Goal: Task Accomplishment & Management: Manage account settings

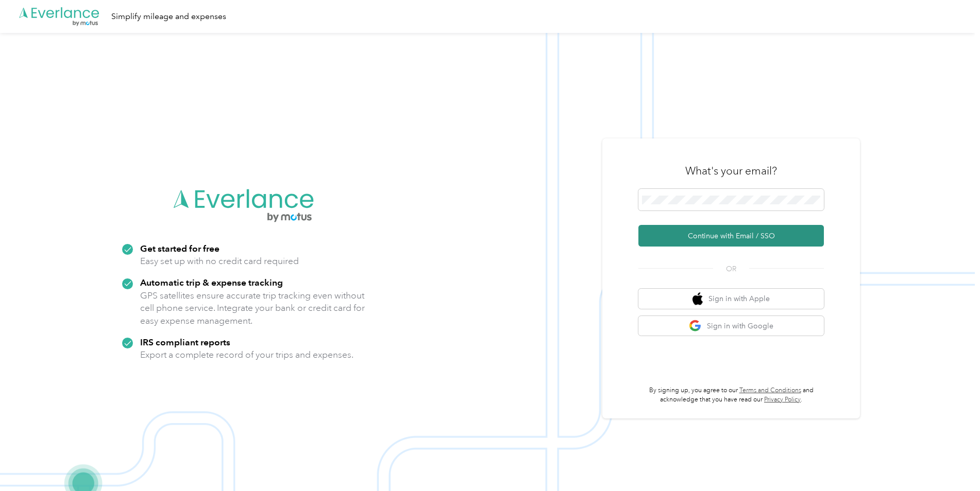
click at [720, 234] on button "Continue with Email / SSO" at bounding box center [730, 236] width 185 height 22
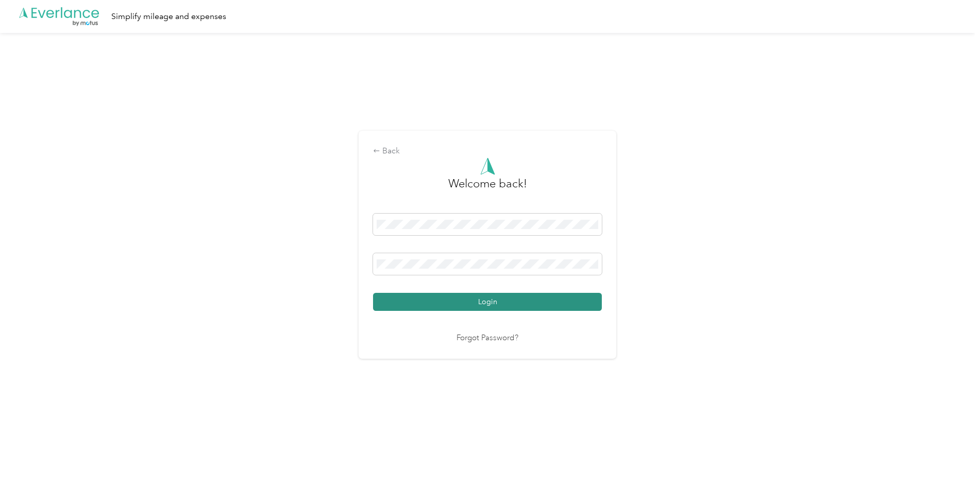
click at [439, 306] on button "Login" at bounding box center [487, 302] width 229 height 18
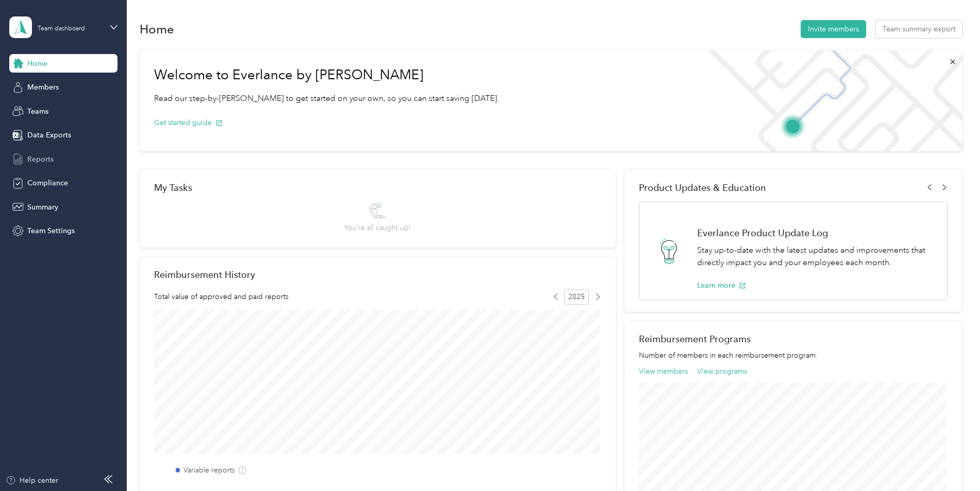
click at [60, 158] on div "Reports" at bounding box center [63, 159] width 108 height 19
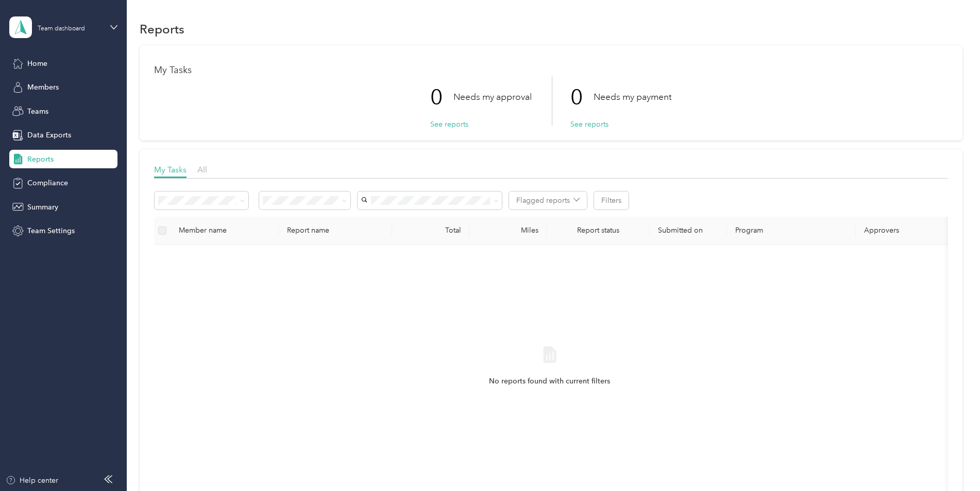
click at [550, 367] on div "No reports found with current filters" at bounding box center [549, 367] width 121 height 42
click at [50, 62] on div "Home" at bounding box center [63, 63] width 108 height 19
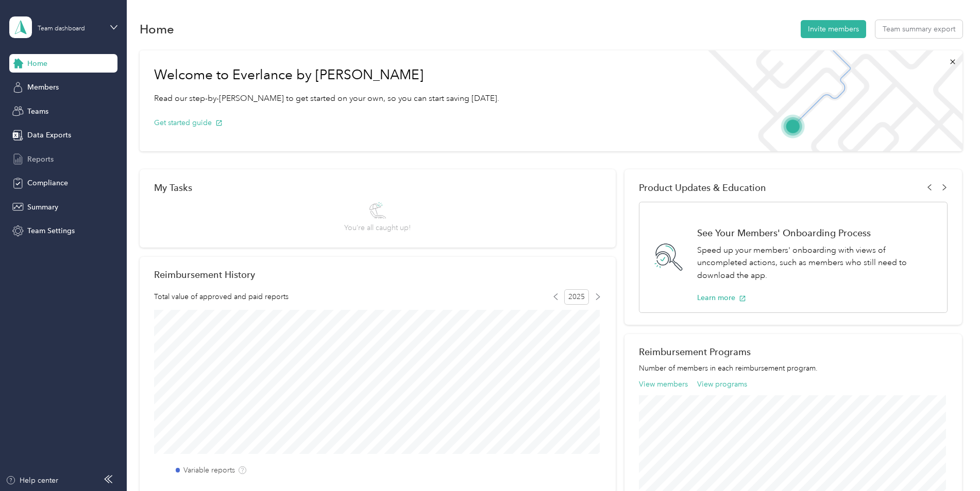
click at [39, 157] on span "Reports" at bounding box center [40, 159] width 26 height 11
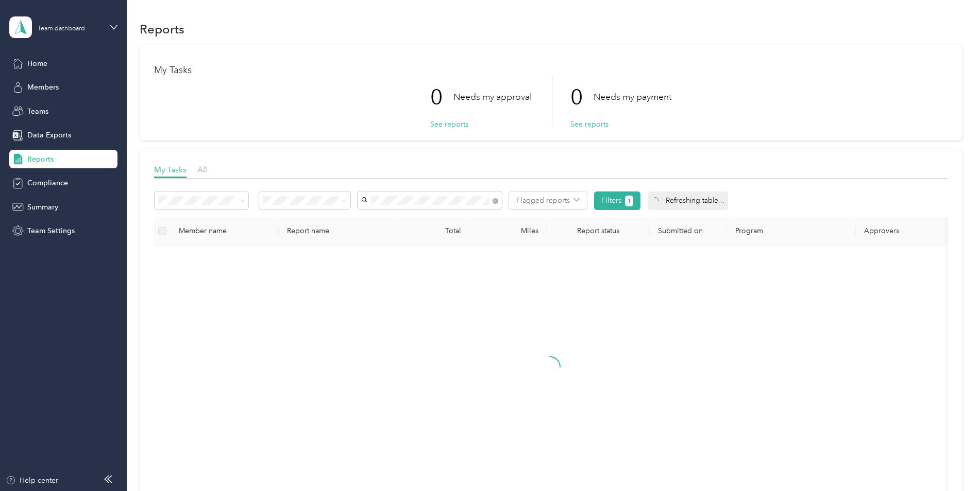
click at [422, 220] on span "[PERSON_NAME]" at bounding box center [393, 219] width 57 height 9
click at [614, 203] on button "Filters 1" at bounding box center [617, 201] width 47 height 19
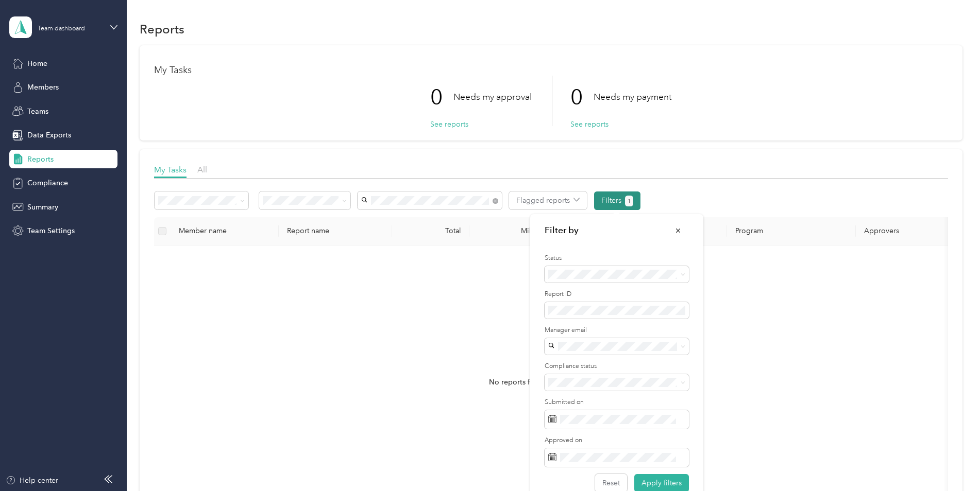
click at [614, 203] on button "Filters 1" at bounding box center [617, 201] width 47 height 19
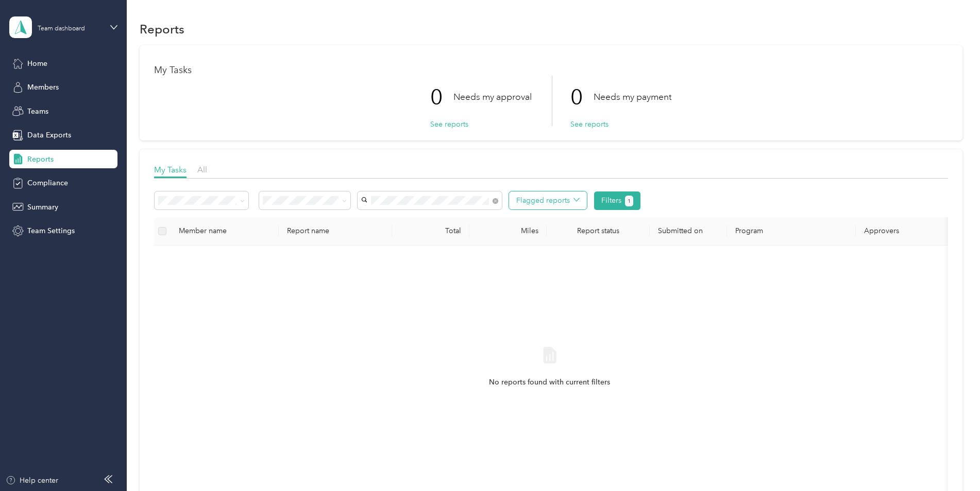
click at [553, 199] on button "Flagged reports" at bounding box center [548, 201] width 78 height 18
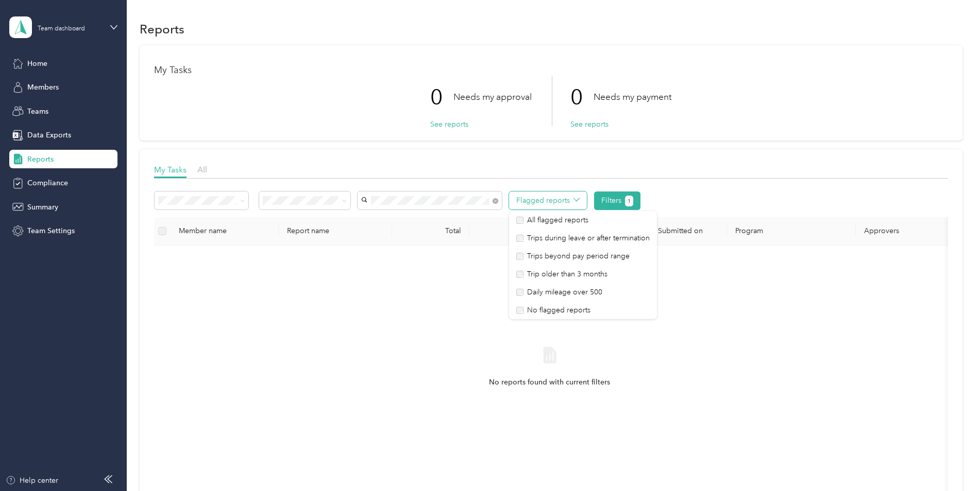
click at [553, 199] on button "Flagged reports" at bounding box center [548, 201] width 78 height 18
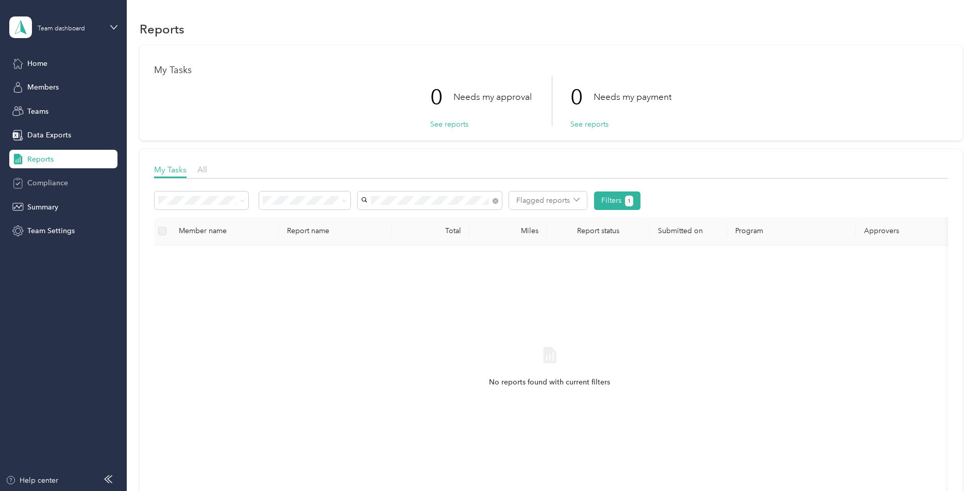
click at [48, 183] on span "Compliance" at bounding box center [47, 183] width 41 height 11
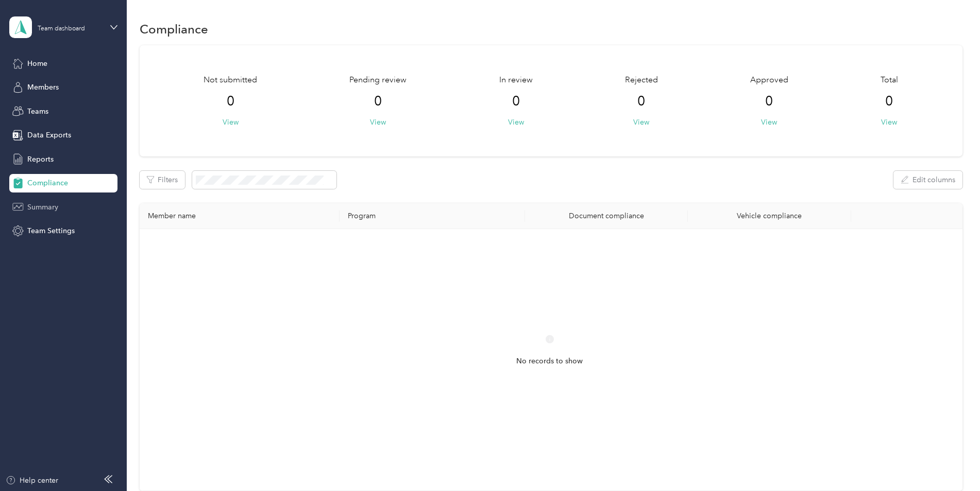
click at [44, 215] on div "Summary" at bounding box center [63, 207] width 108 height 19
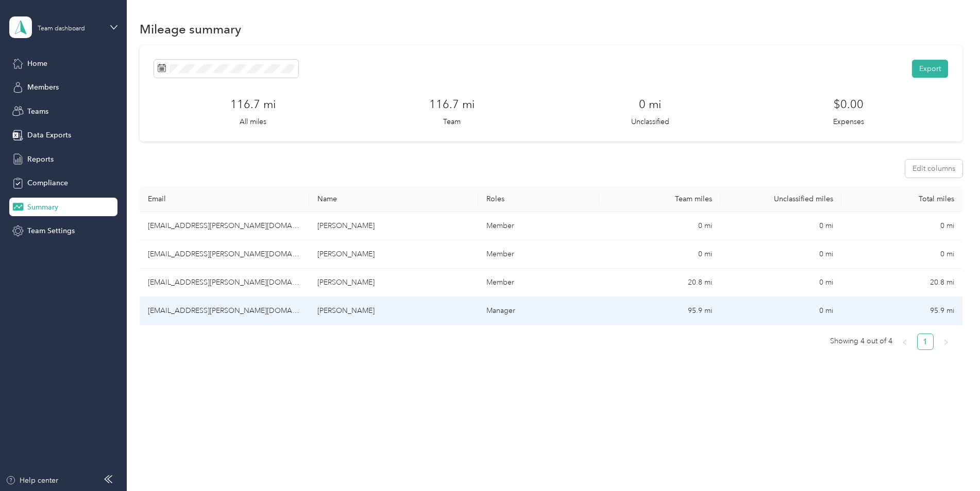
click at [176, 315] on td "[EMAIL_ADDRESS][PERSON_NAME][DOMAIN_NAME]" at bounding box center [224, 311] width 169 height 28
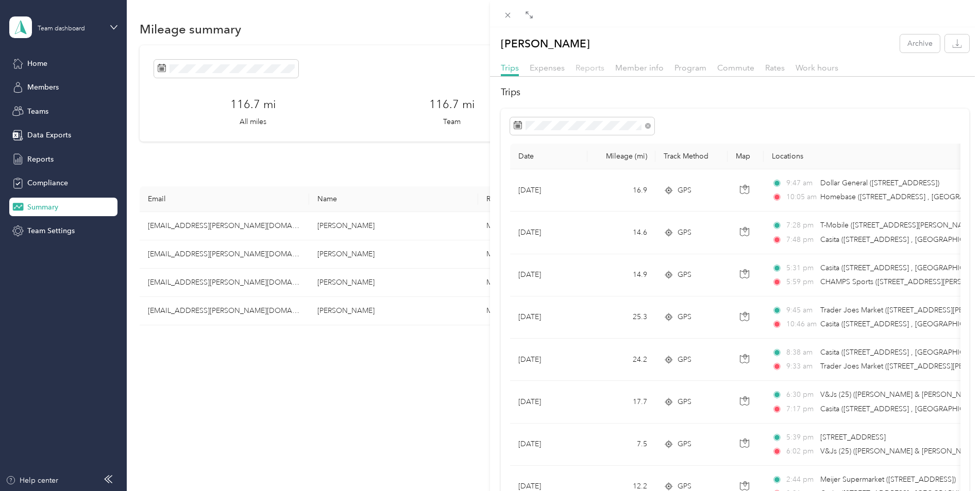
click at [586, 66] on span "Reports" at bounding box center [589, 68] width 29 height 10
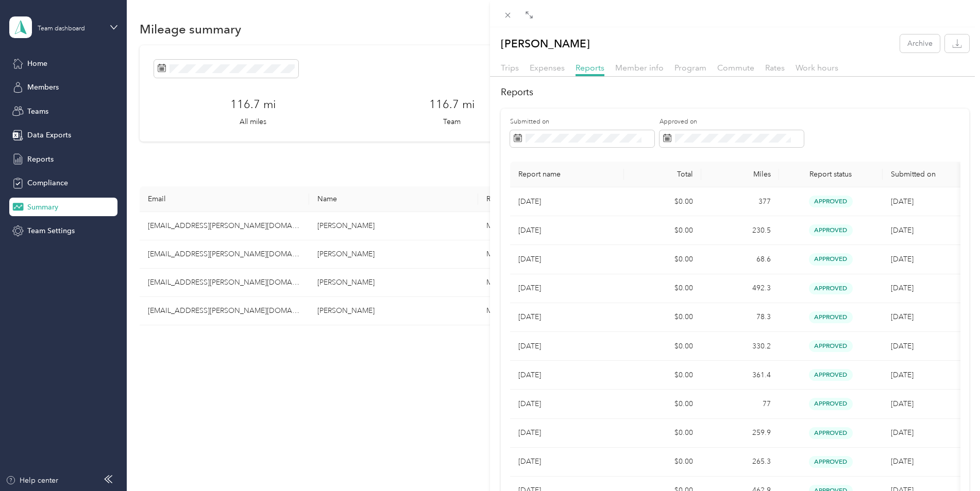
click at [38, 85] on div "Rosella LoDuca-Weber Archive Trips Expenses Reports Member info Program Commute…" at bounding box center [490, 245] width 980 height 491
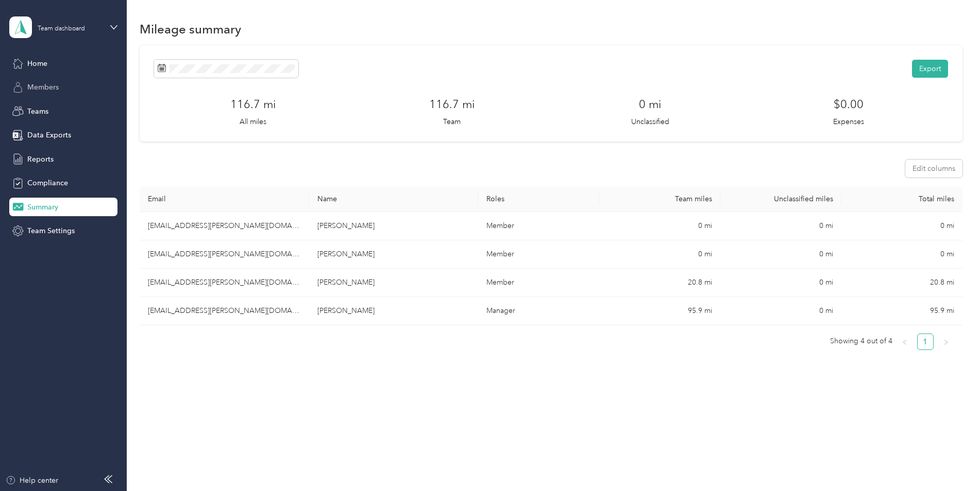
click at [41, 85] on span "Members" at bounding box center [42, 87] width 31 height 11
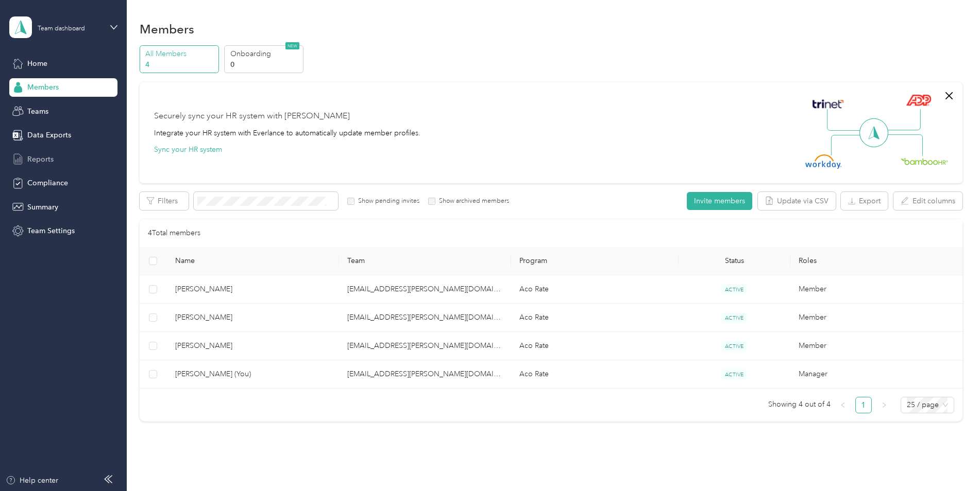
click at [45, 157] on span "Reports" at bounding box center [40, 159] width 26 height 11
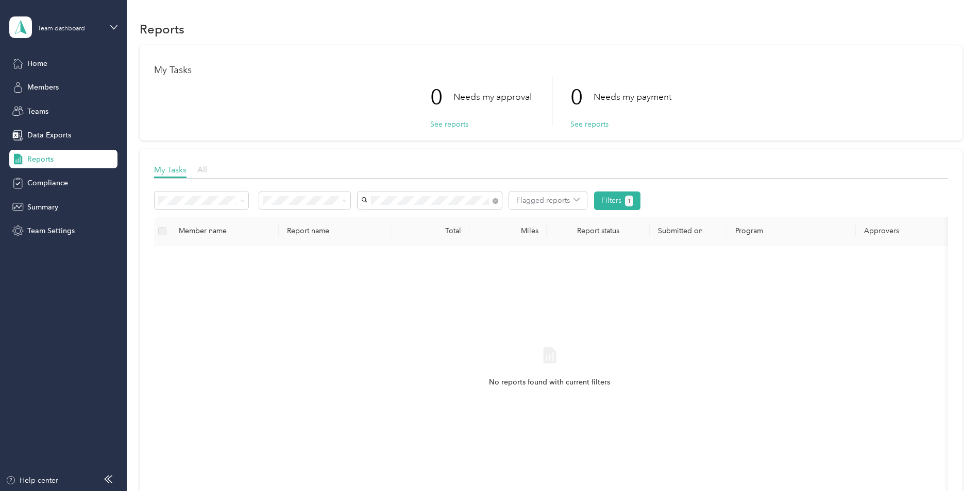
click at [205, 170] on span "All" at bounding box center [202, 170] width 10 height 10
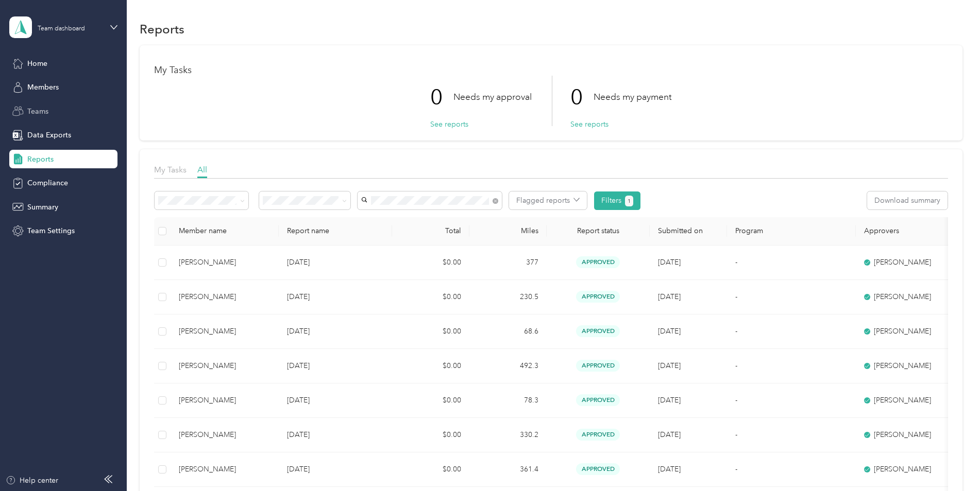
click at [37, 106] on span "Teams" at bounding box center [37, 111] width 21 height 11
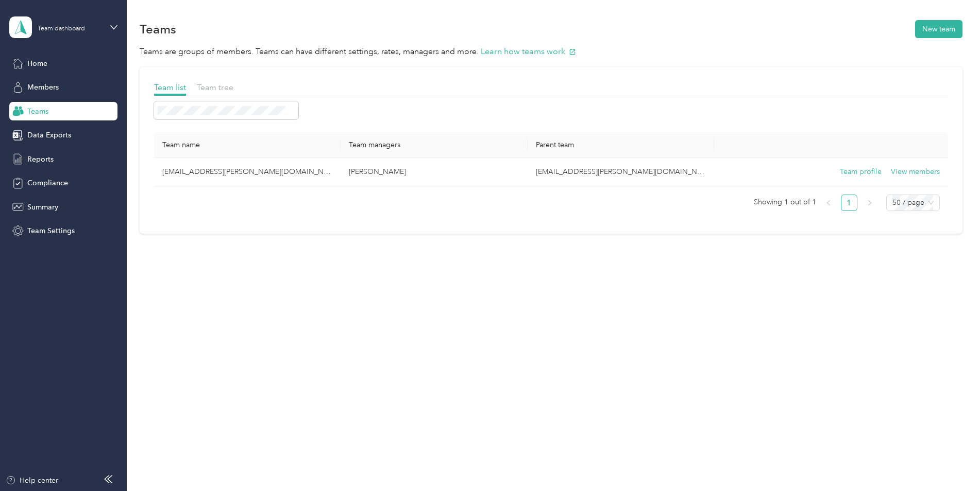
click at [228, 93] on div "Team tree" at bounding box center [215, 87] width 37 height 13
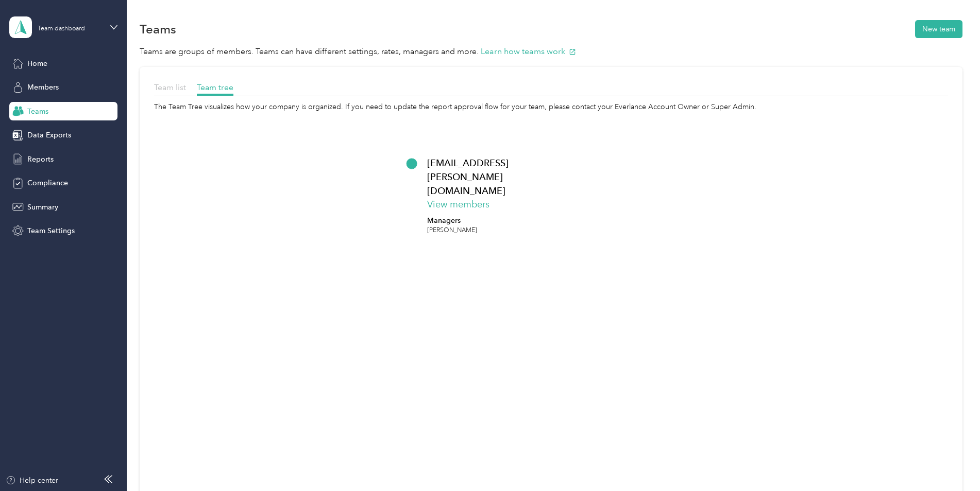
click at [173, 92] on span "Team list" at bounding box center [170, 87] width 32 height 10
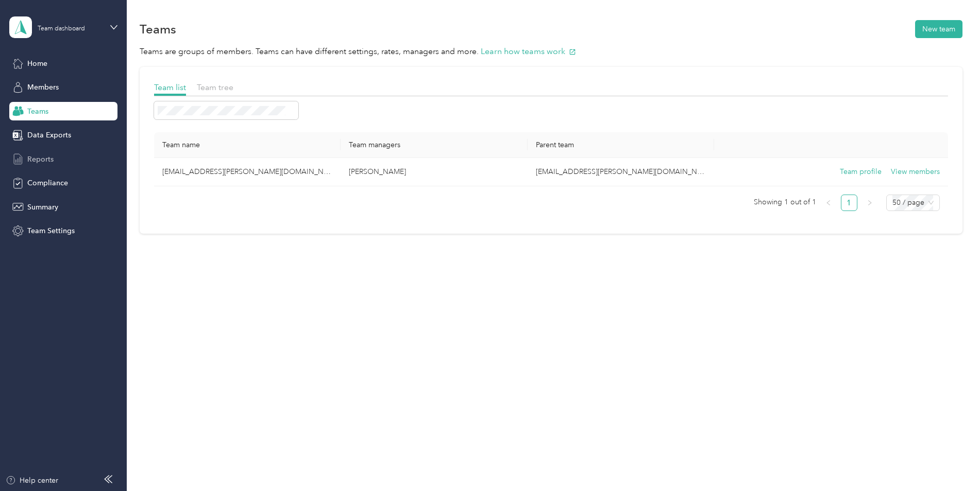
click at [46, 154] on span "Reports" at bounding box center [40, 159] width 26 height 11
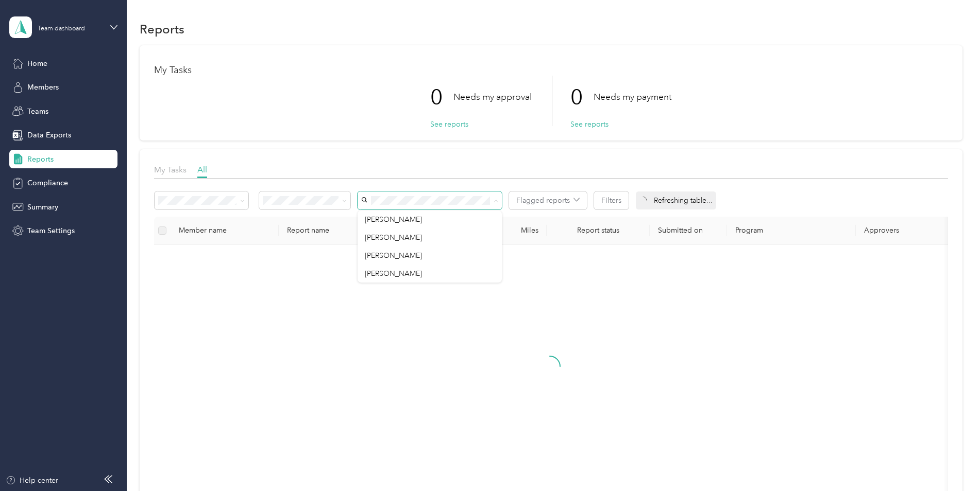
click at [527, 168] on div "My Tasks All" at bounding box center [551, 171] width 794 height 15
click at [445, 125] on button "See reports" at bounding box center [449, 124] width 38 height 11
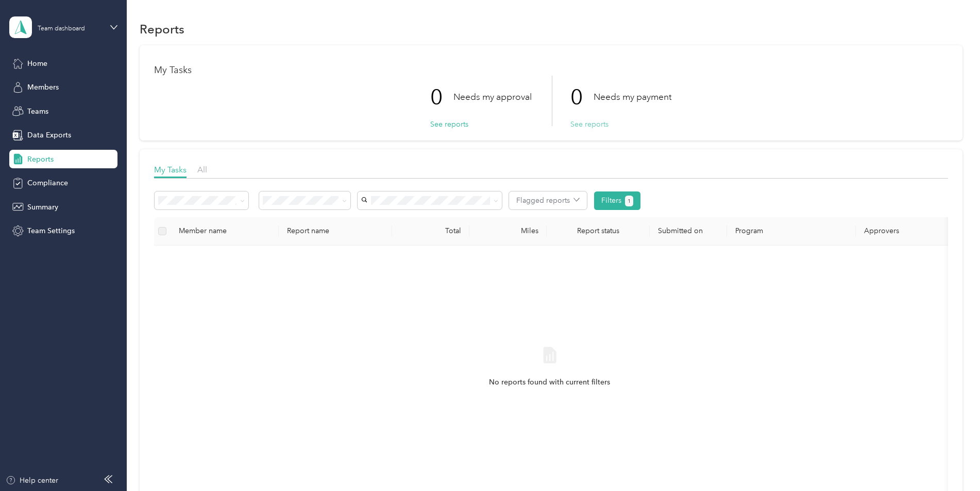
click at [586, 125] on button "See reports" at bounding box center [589, 124] width 38 height 11
